Goal: Task Accomplishment & Management: Manage account settings

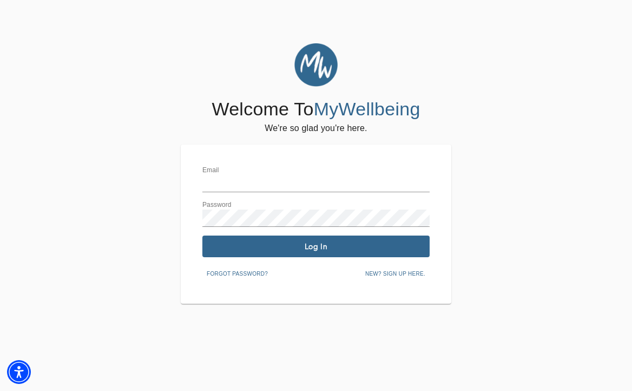
type input "[PERSON_NAME][EMAIL_ADDRESS][PERSON_NAME][DOMAIN_NAME]"
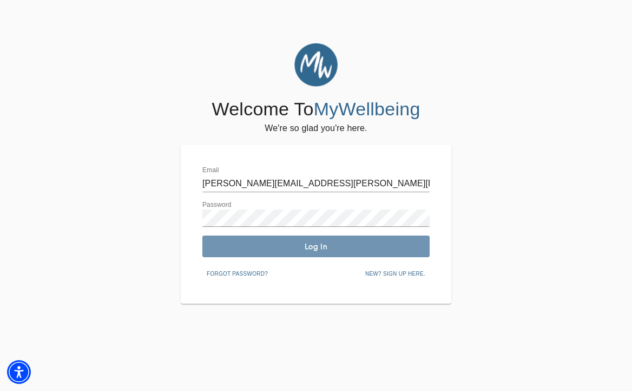
click at [291, 254] on button "Log In" at bounding box center [315, 246] width 227 height 22
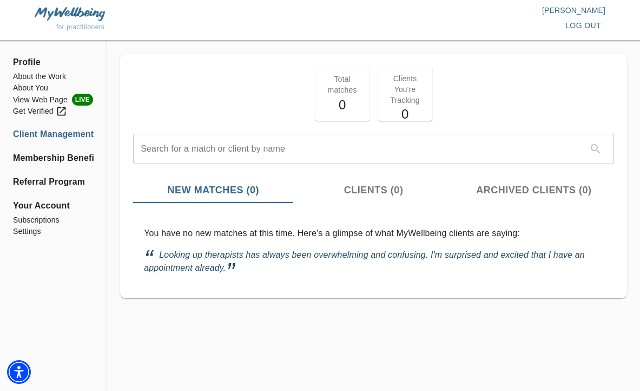
click at [31, 64] on span "Profile" at bounding box center [53, 62] width 81 height 13
click at [28, 63] on span "Profile" at bounding box center [53, 62] width 81 height 13
click at [30, 78] on li "About the Work" at bounding box center [53, 76] width 81 height 11
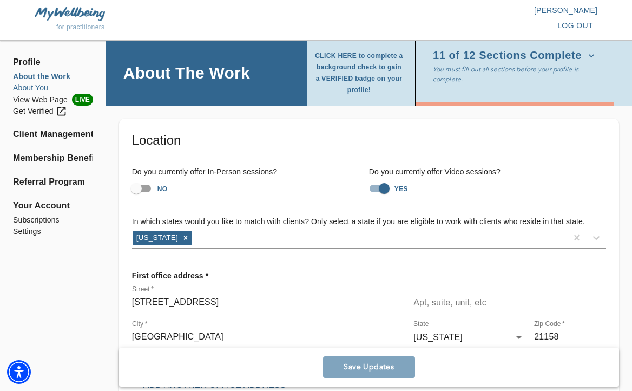
click at [34, 88] on li "About You" at bounding box center [53, 87] width 80 height 11
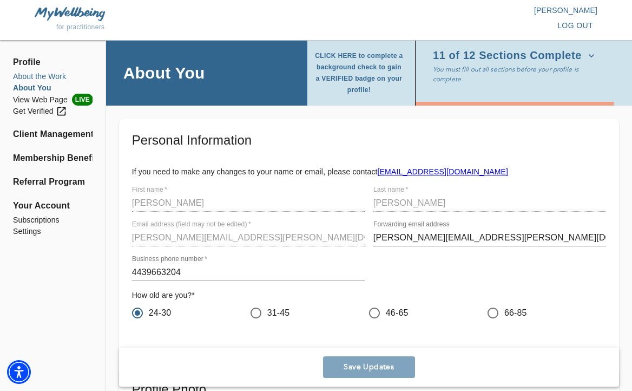
click at [47, 76] on li "About the Work" at bounding box center [53, 76] width 80 height 11
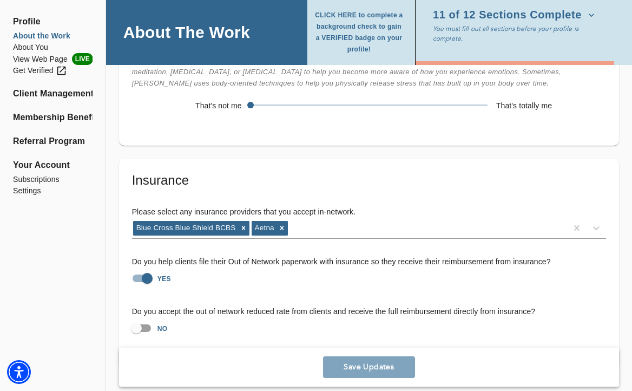
scroll to position [2326, 0]
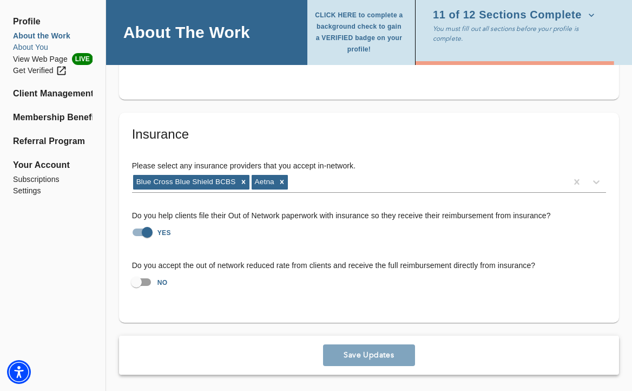
click at [33, 45] on li "About You" at bounding box center [53, 47] width 80 height 11
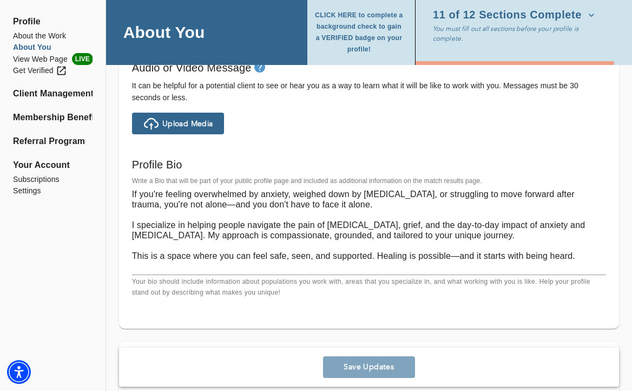
scroll to position [743, 0]
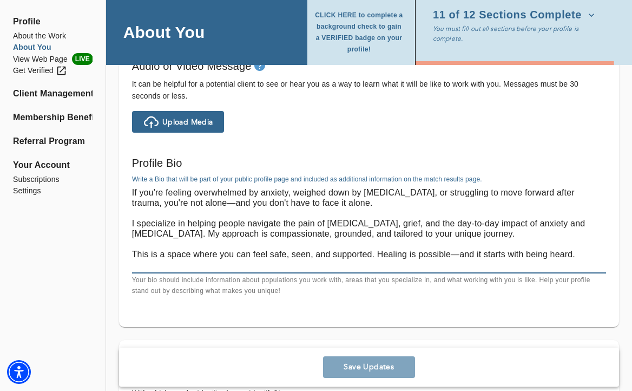
click at [132, 192] on textarea "If you're feeling overwhelmed by anxiety, weighed down by [MEDICAL_DATA], or st…" at bounding box center [369, 228] width 474 height 82
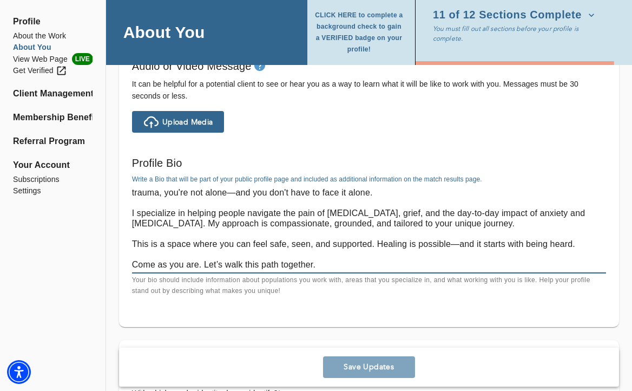
drag, startPoint x: 132, startPoint y: 192, endPoint x: 208, endPoint y: 278, distance: 115.4
click at [208, 278] on div "Write a Bio that will be part of your public profile page and included as addit…" at bounding box center [369, 235] width 474 height 121
